Goal: Transaction & Acquisition: Book appointment/travel/reservation

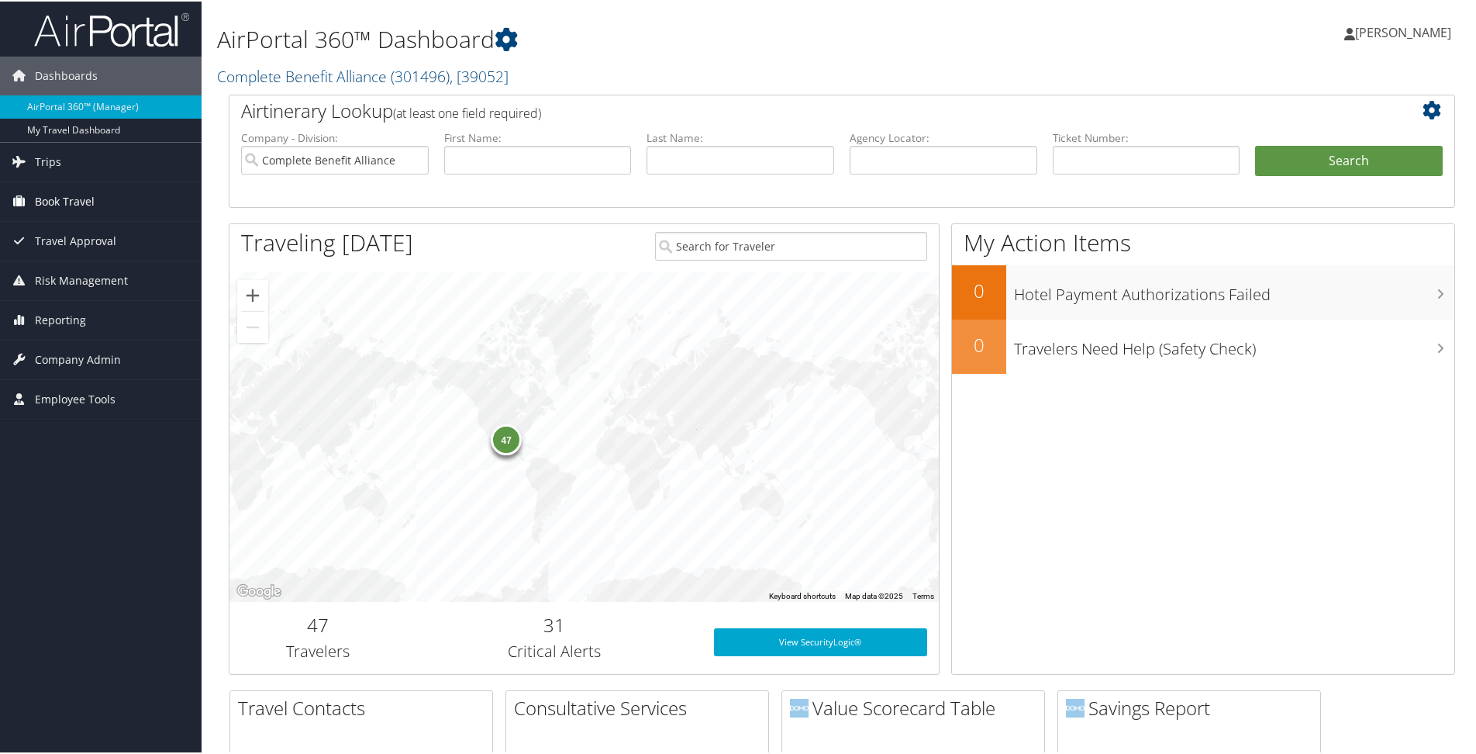
click at [64, 195] on span "Book Travel" at bounding box center [65, 200] width 60 height 39
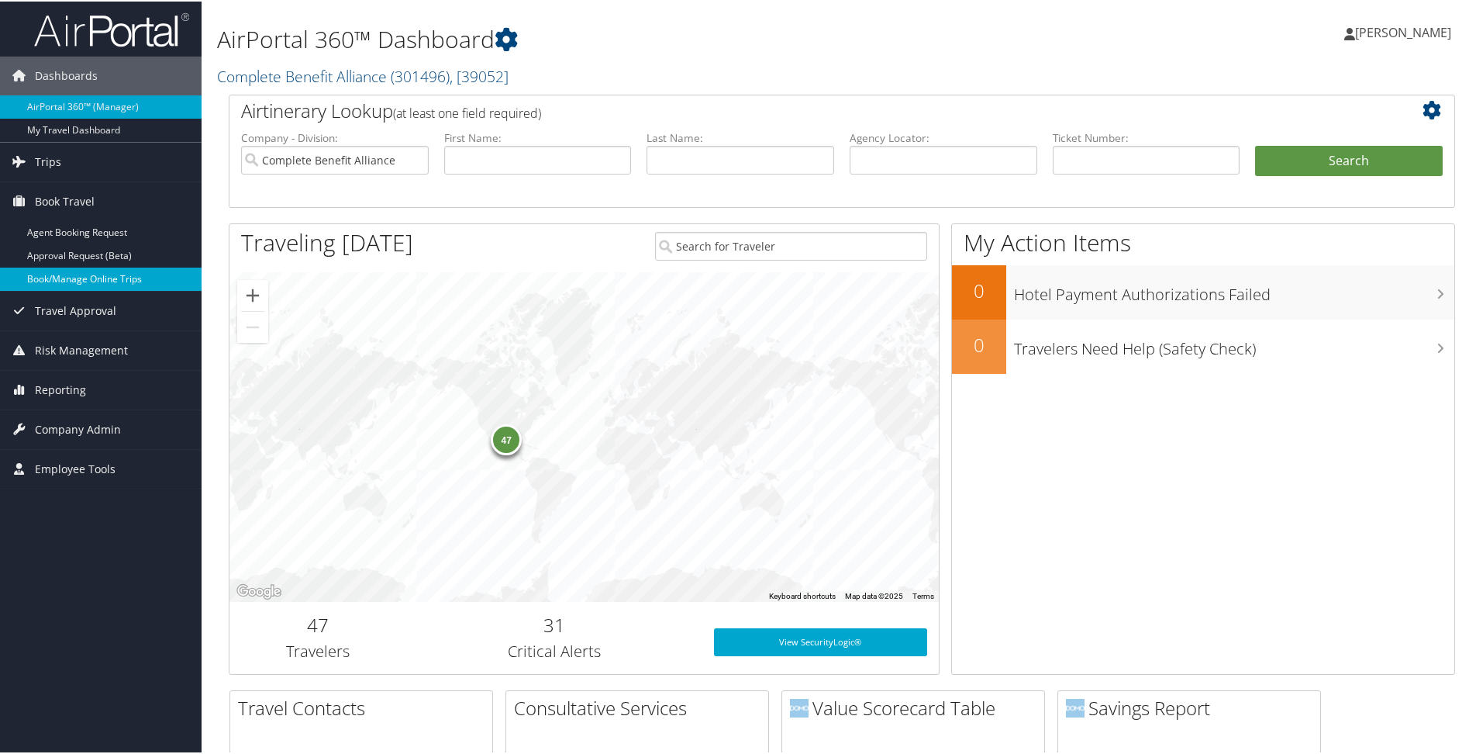
click at [75, 274] on link "Book/Manage Online Trips" at bounding box center [101, 277] width 202 height 23
